Goal: Navigation & Orientation: Find specific page/section

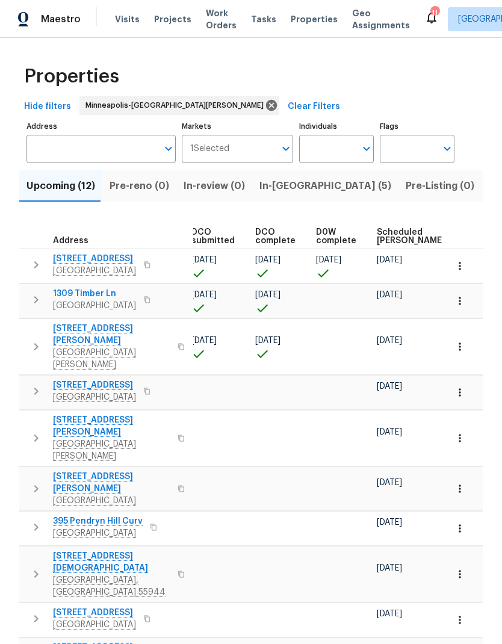
scroll to position [0, 230]
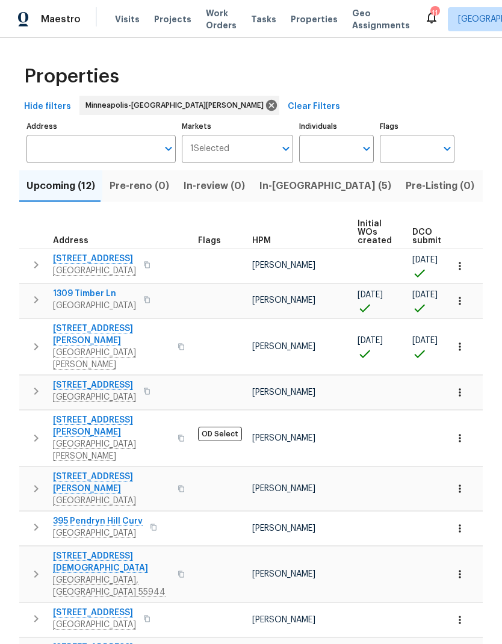
click at [99, 296] on span "1309 Timber Ln" at bounding box center [94, 294] width 83 height 12
click at [303, 16] on span "Properties" at bounding box center [314, 19] width 47 height 12
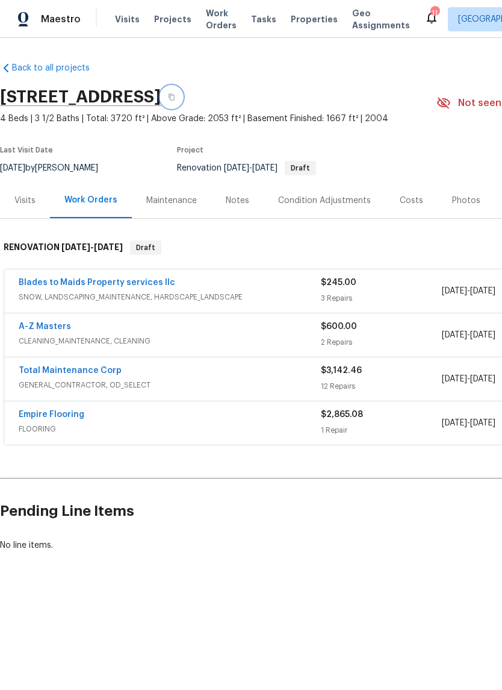
click at [175, 95] on icon "button" at bounding box center [172, 97] width 6 height 7
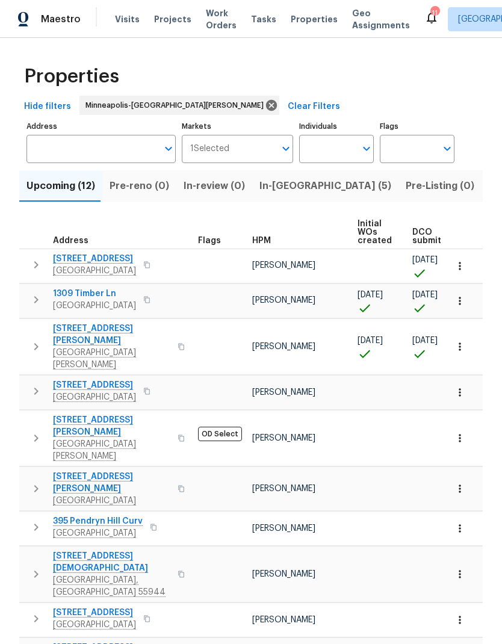
click at [295, 10] on div "Visits Projects Work Orders Tasks Properties Geo Assignments" at bounding box center [270, 19] width 310 height 24
click at [291, 23] on span "Properties" at bounding box center [314, 19] width 47 height 12
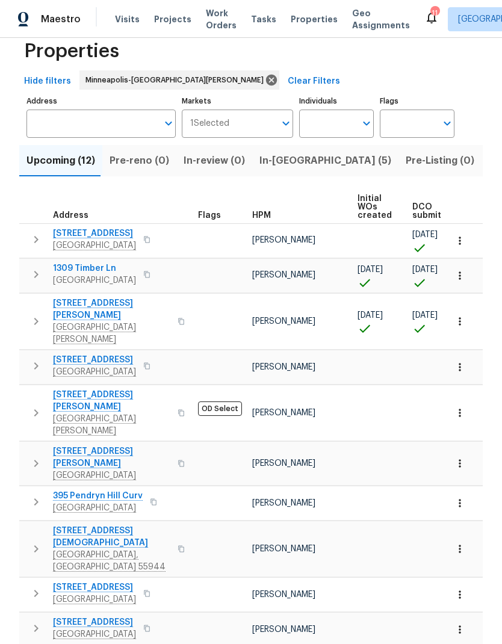
scroll to position [25, 0]
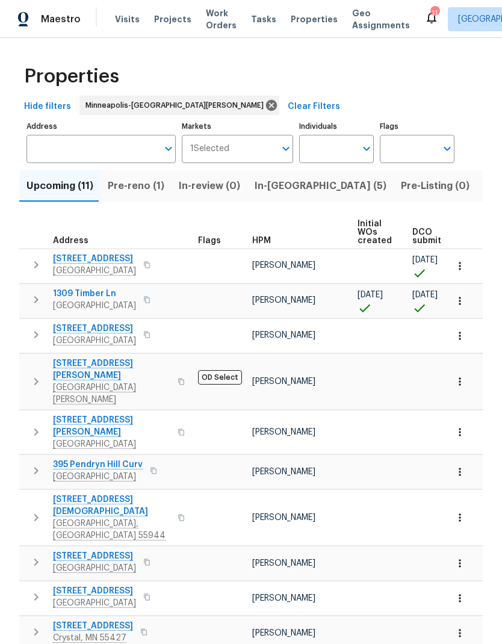
click at [145, 176] on button "Pre-reno (1)" at bounding box center [136, 185] width 71 height 31
